Goal: Information Seeking & Learning: Learn about a topic

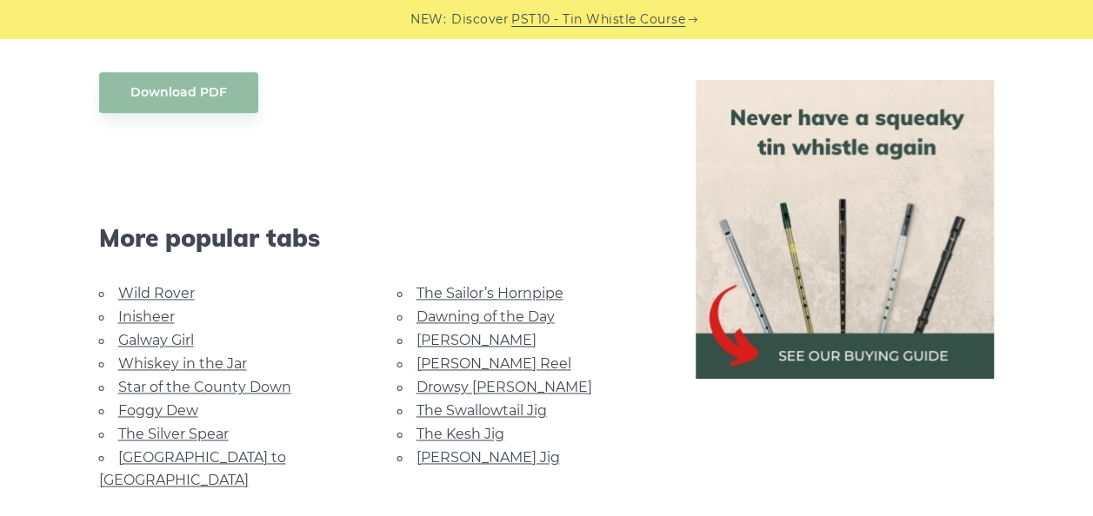
scroll to position [1193, 0]
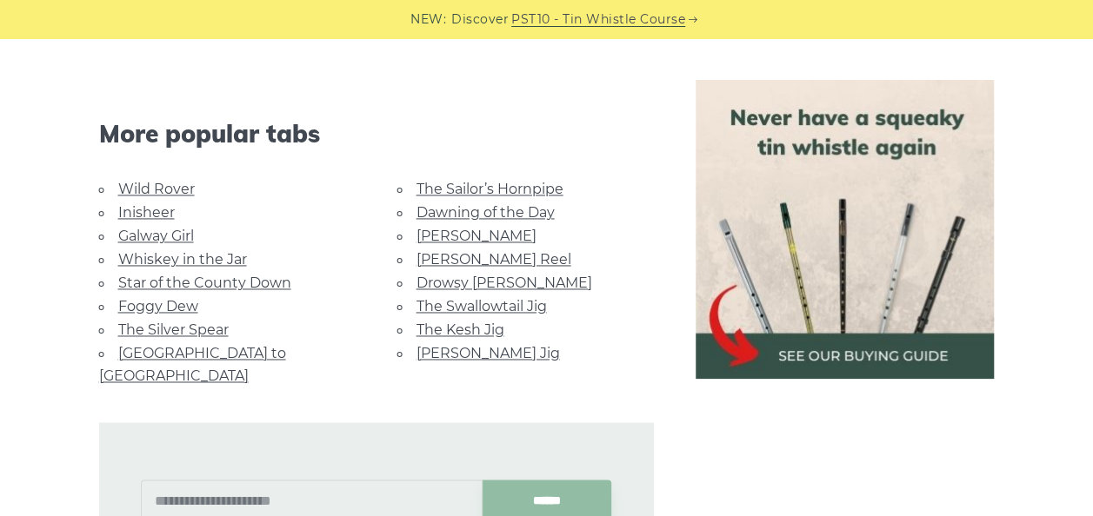
click at [158, 207] on link "Inisheer" at bounding box center [146, 212] width 57 height 17
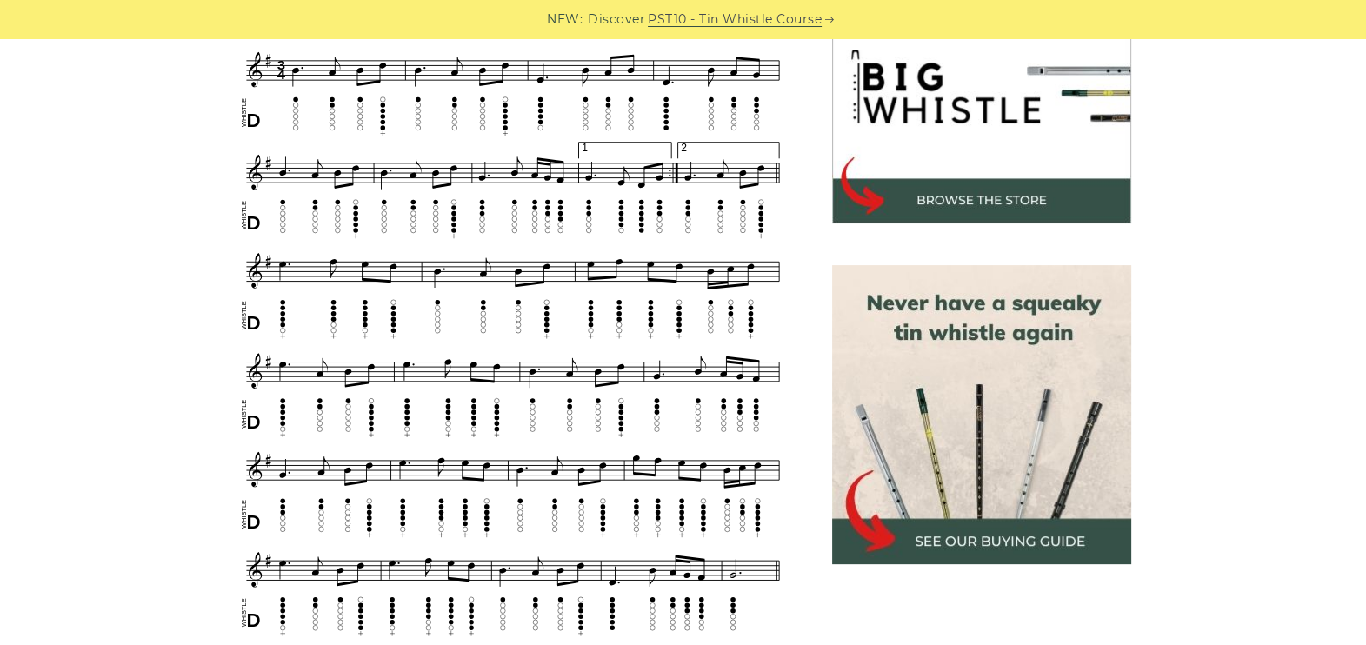
scroll to position [573, 0]
drag, startPoint x: 1096, startPoint y: 3, endPoint x: 91, endPoint y: 285, distance: 1043.9
click at [91, 285] on div "Sheet music notes and tab to play Inisheer (Inis Oírr) on a tin whistle (penny …" at bounding box center [683, 609] width 1366 height 1368
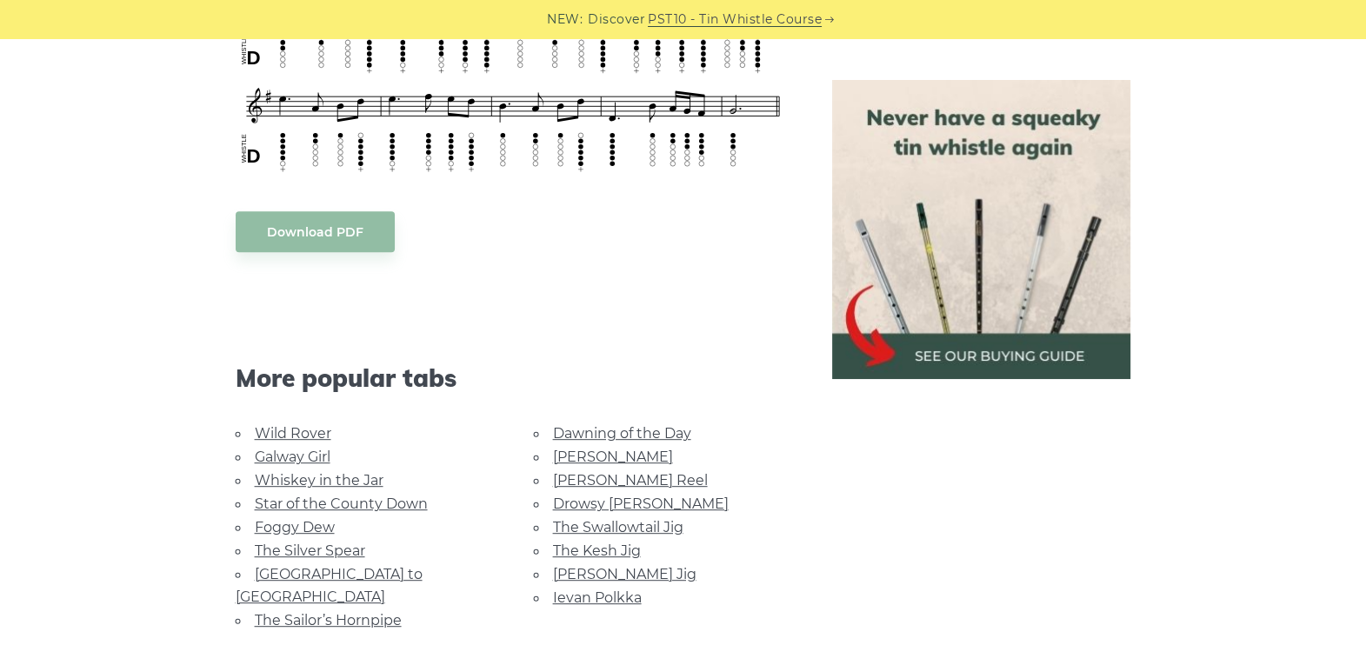
scroll to position [1179, 0]
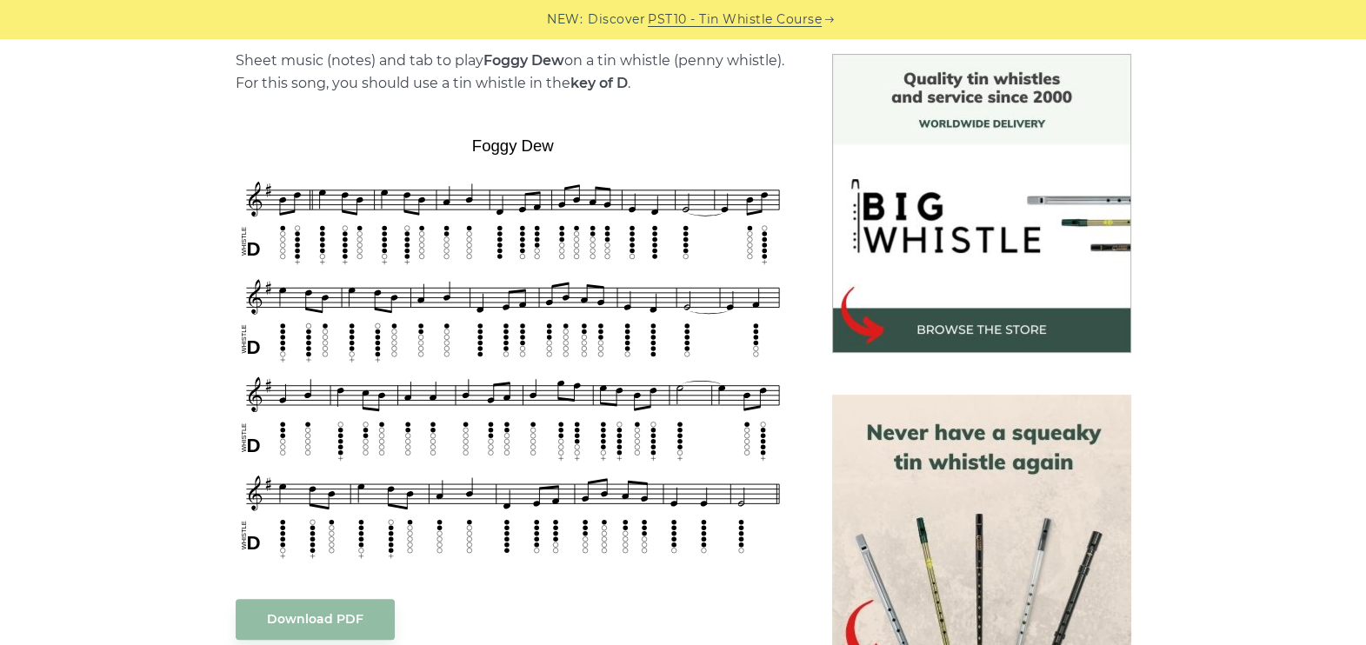
scroll to position [492, 0]
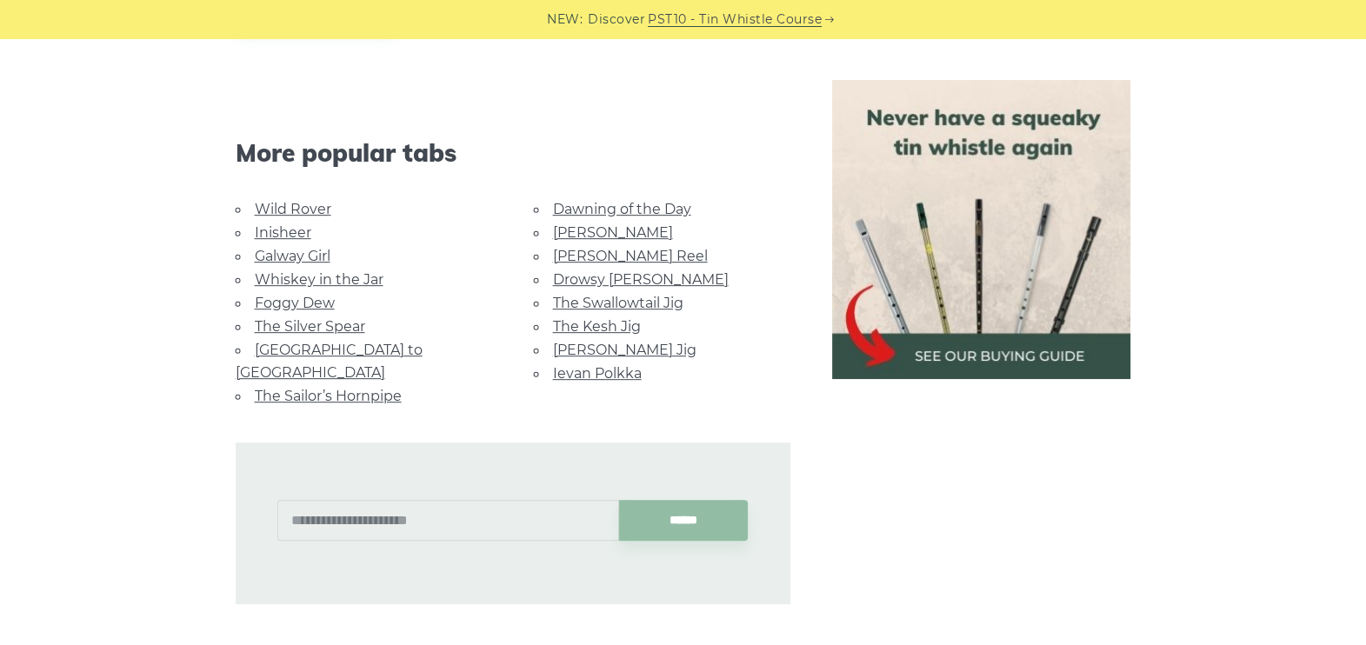
scroll to position [1088, 0]
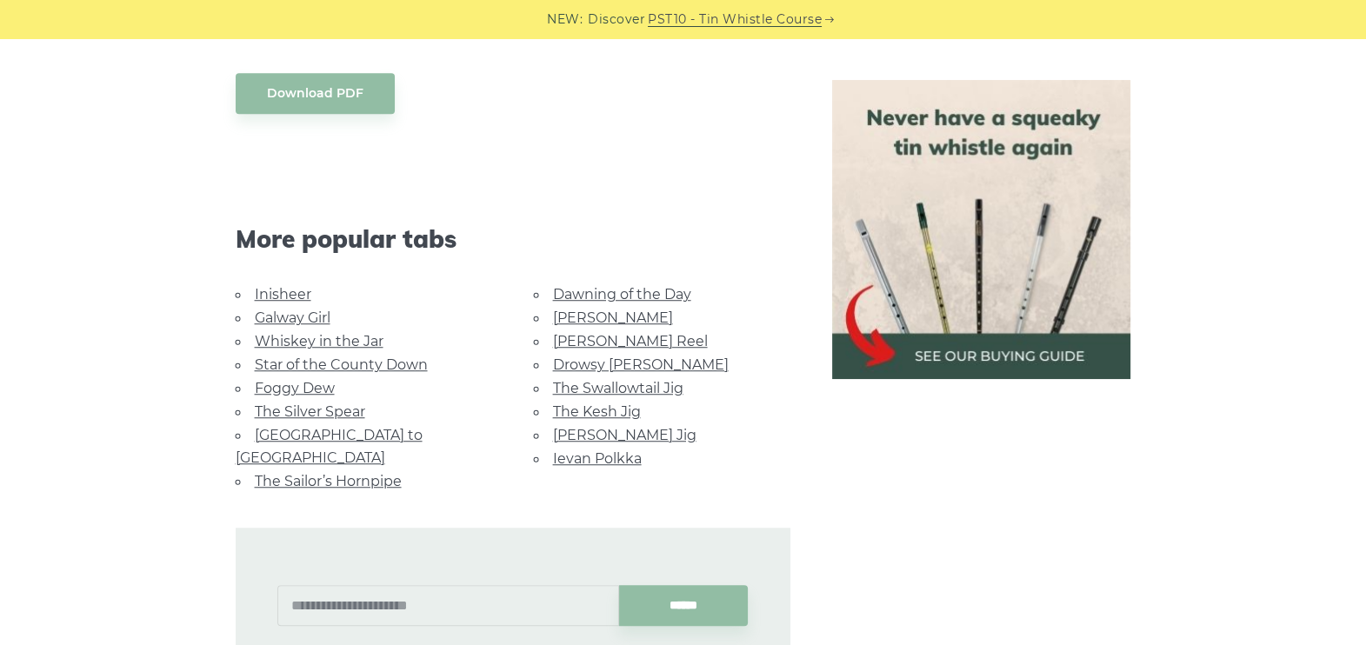
scroll to position [1729, 0]
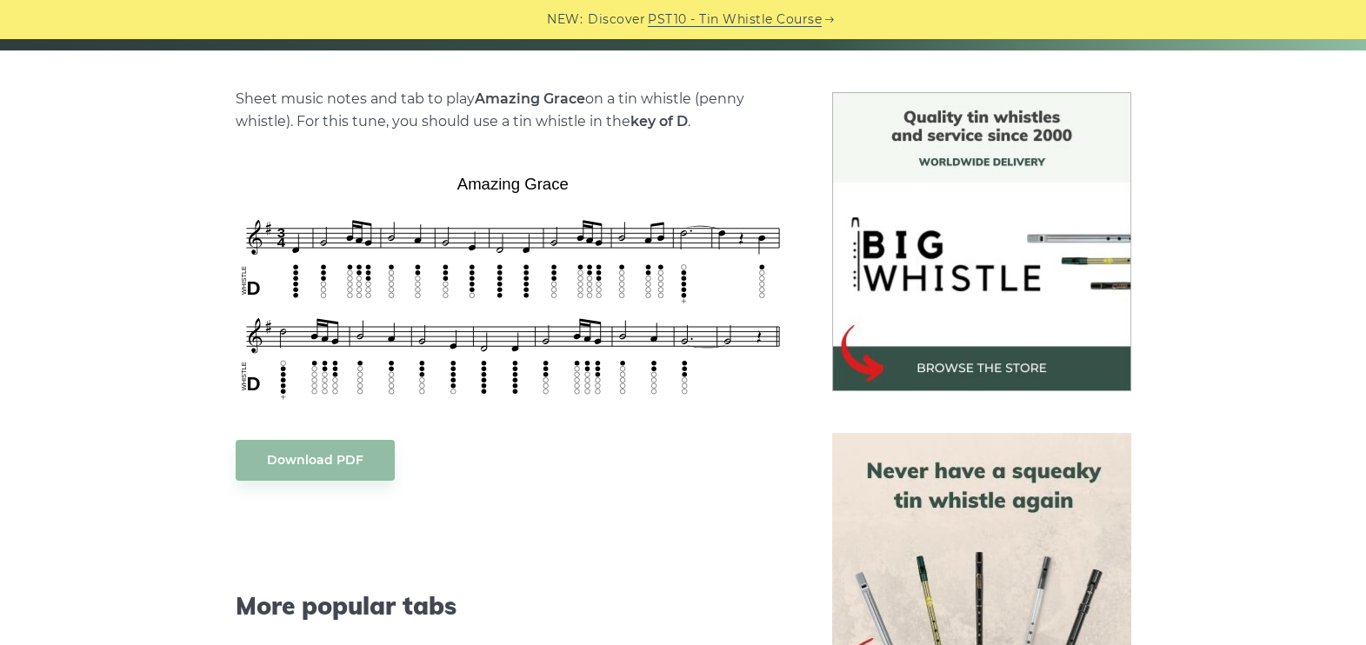
scroll to position [416, 0]
